Goal: Task Accomplishment & Management: Complete application form

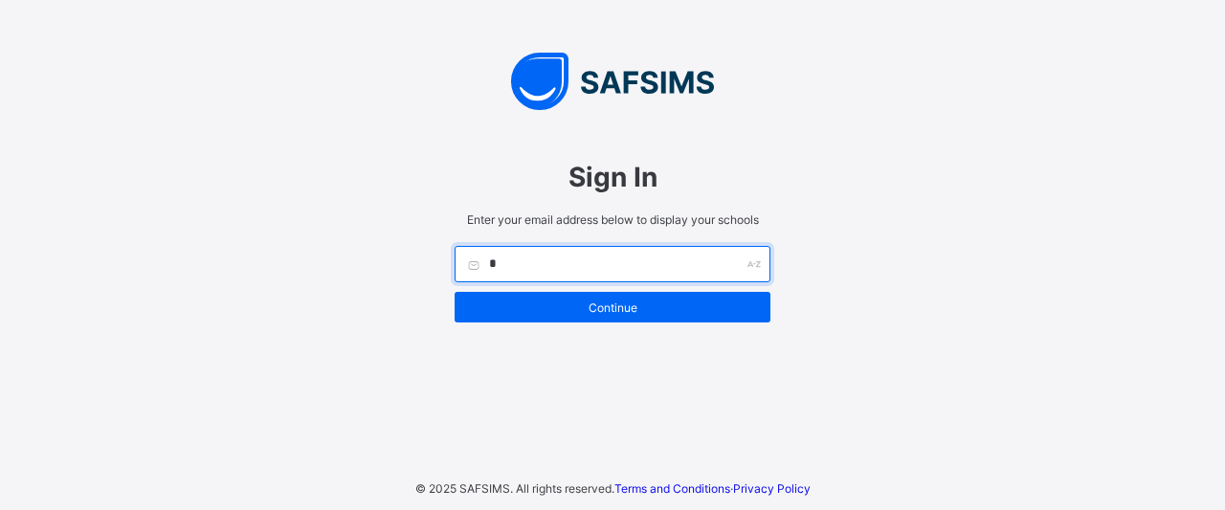
click at [536, 258] on input "*" at bounding box center [613, 264] width 316 height 36
type input "**********"
